Goal: Find specific page/section: Find specific page/section

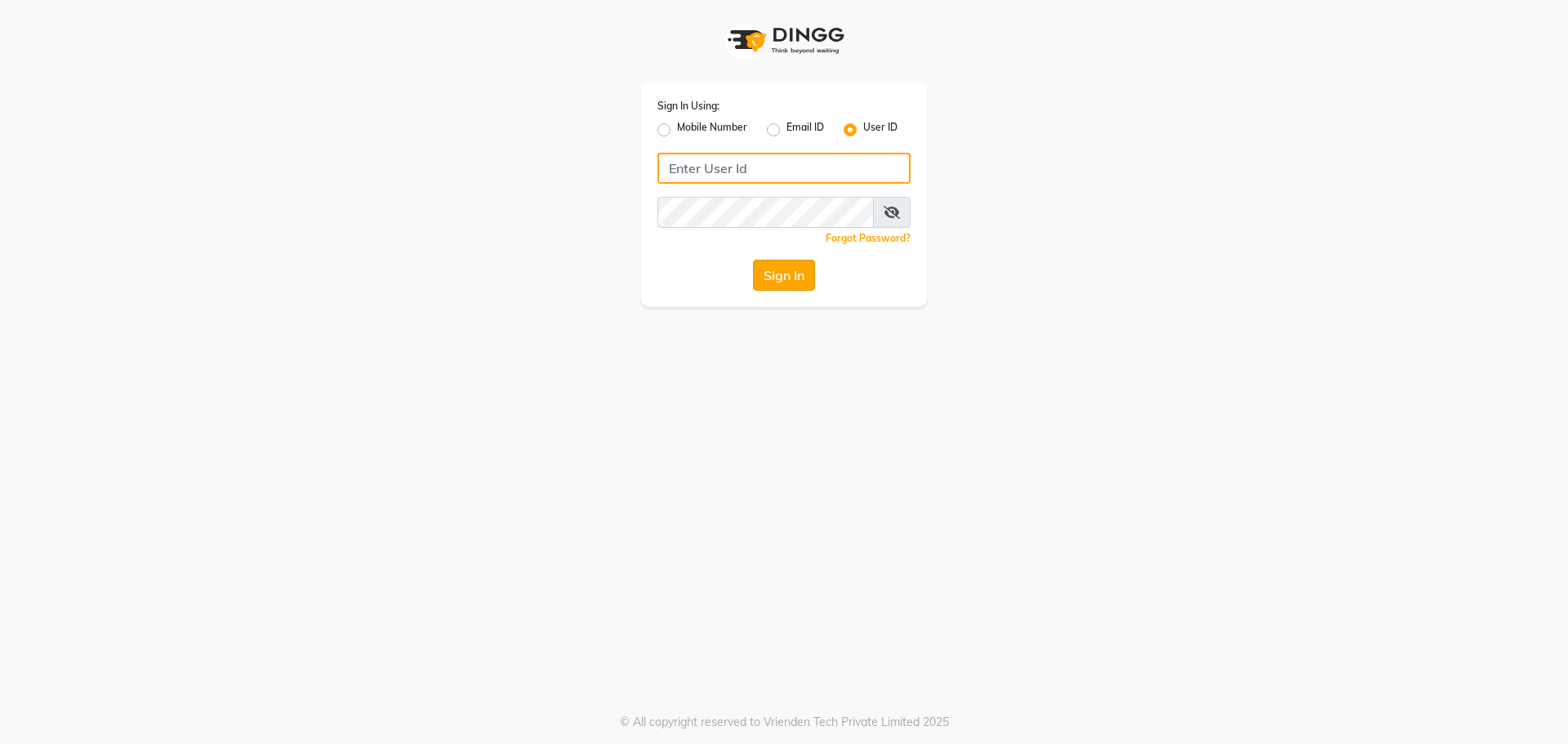
type input "spartans"
click at [784, 277] on button "Sign In" at bounding box center [784, 275] width 63 height 31
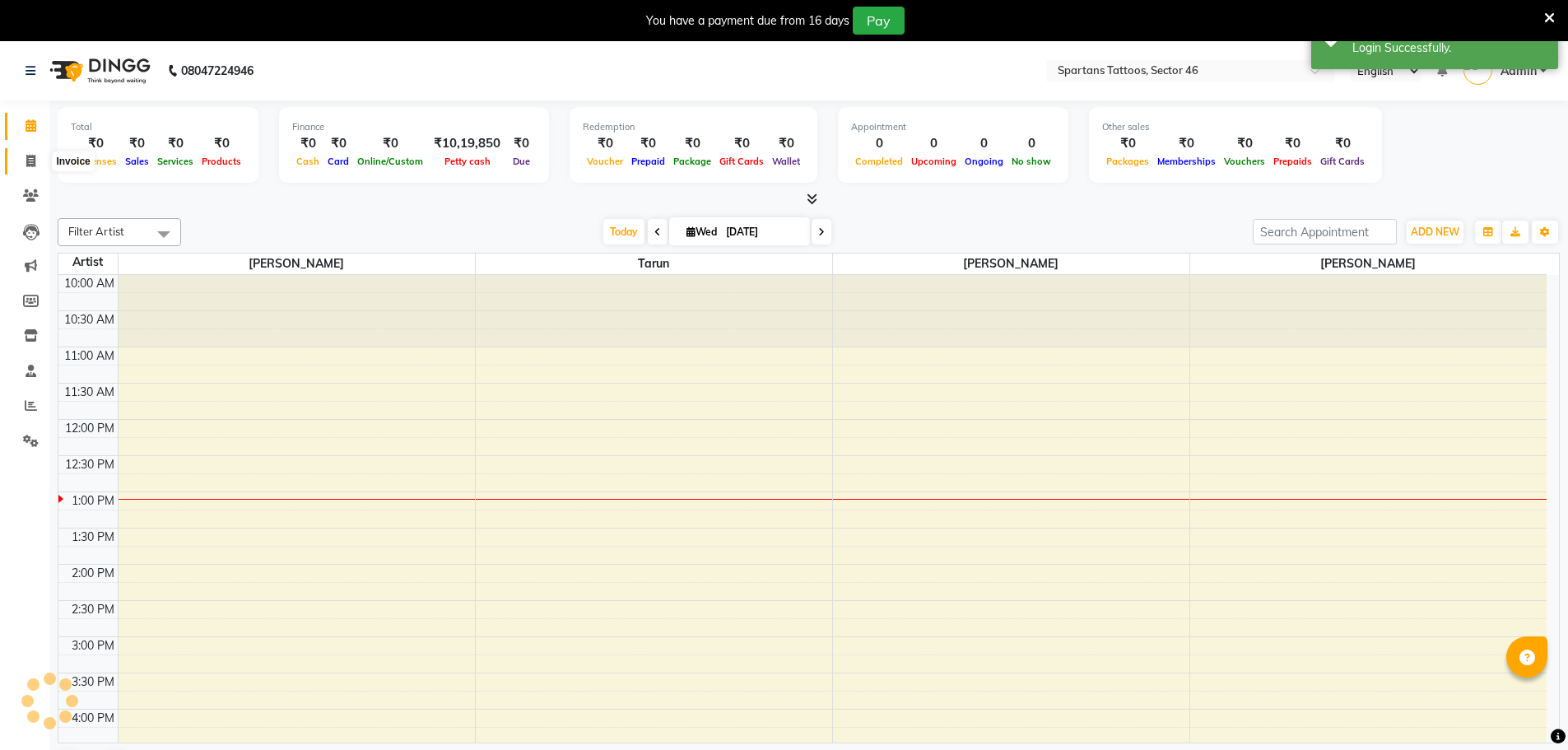
click at [23, 159] on span at bounding box center [31, 161] width 29 height 19
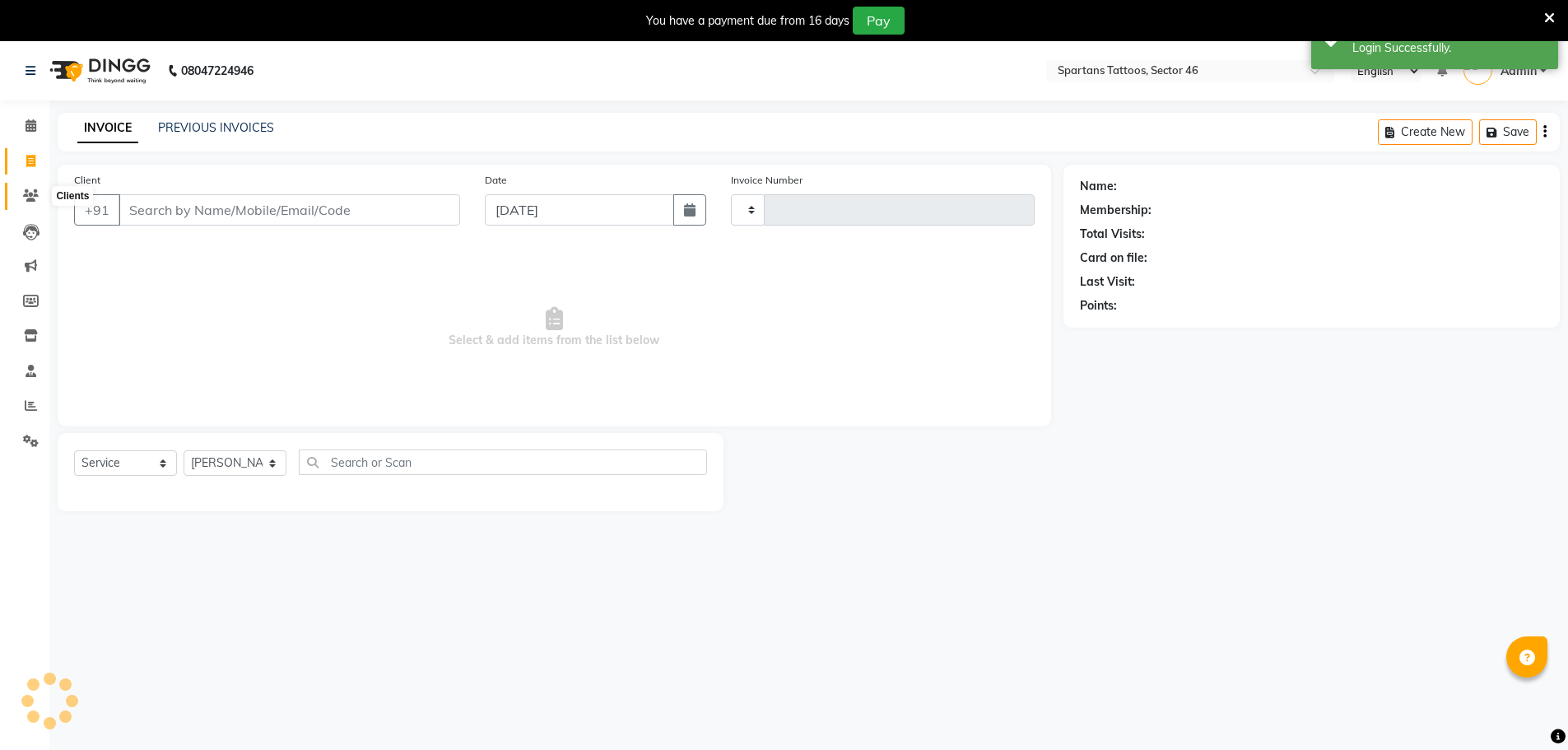
click at [31, 194] on icon at bounding box center [31, 195] width 15 height 12
